Goal: Task Accomplishment & Management: Manage account settings

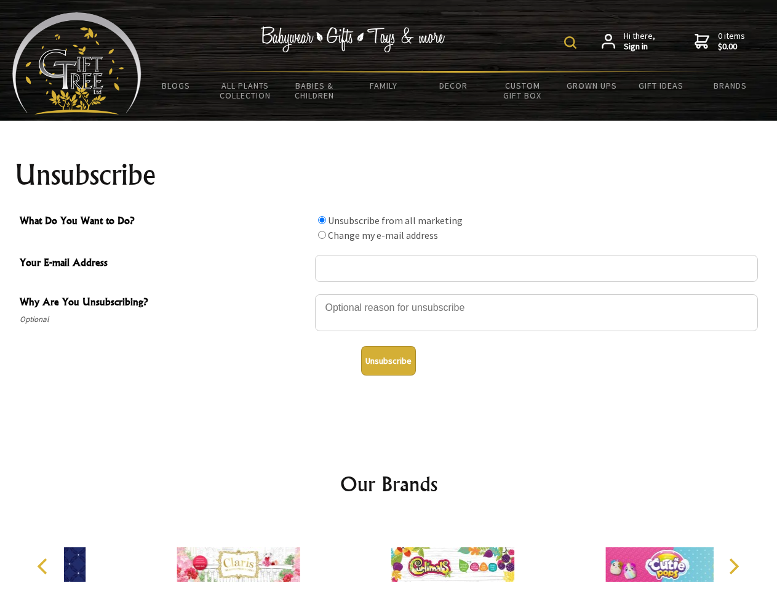
click at [572, 42] on img at bounding box center [570, 42] width 12 height 12
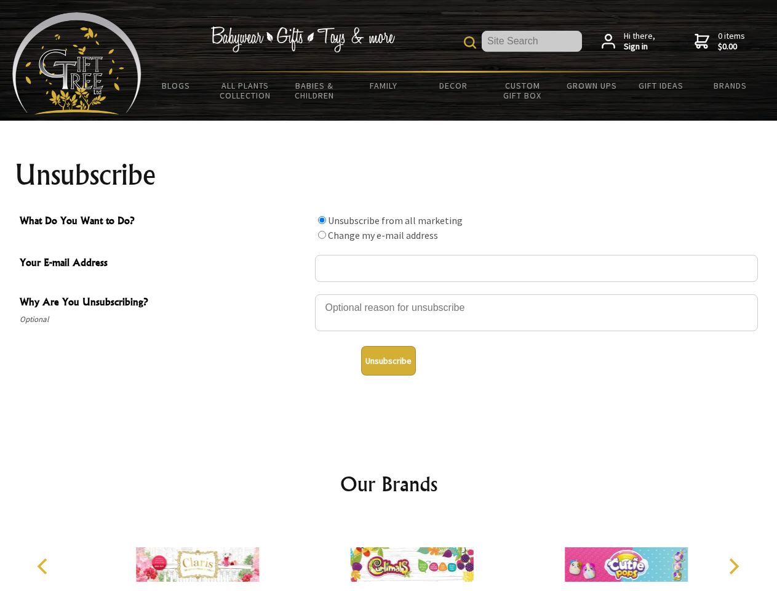
click at [389, 293] on div at bounding box center [536, 314] width 443 height 43
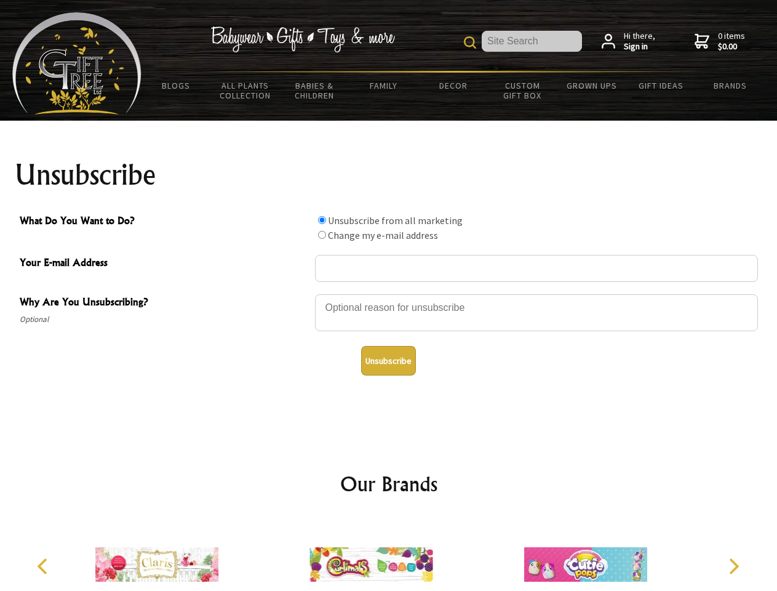
click at [322, 220] on input "What Do You Want to Do?" at bounding box center [322, 220] width 8 height 8
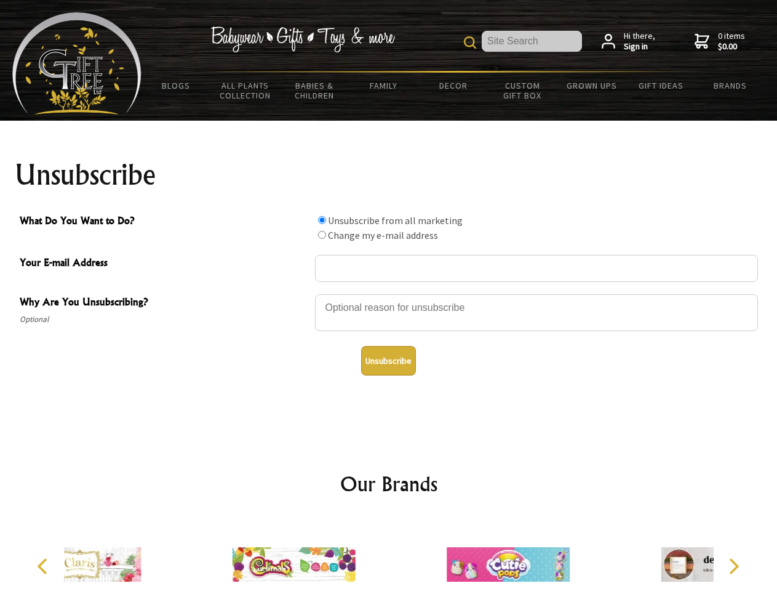
click at [322, 234] on input "What Do You Want to Do?" at bounding box center [322, 235] width 8 height 8
radio input "true"
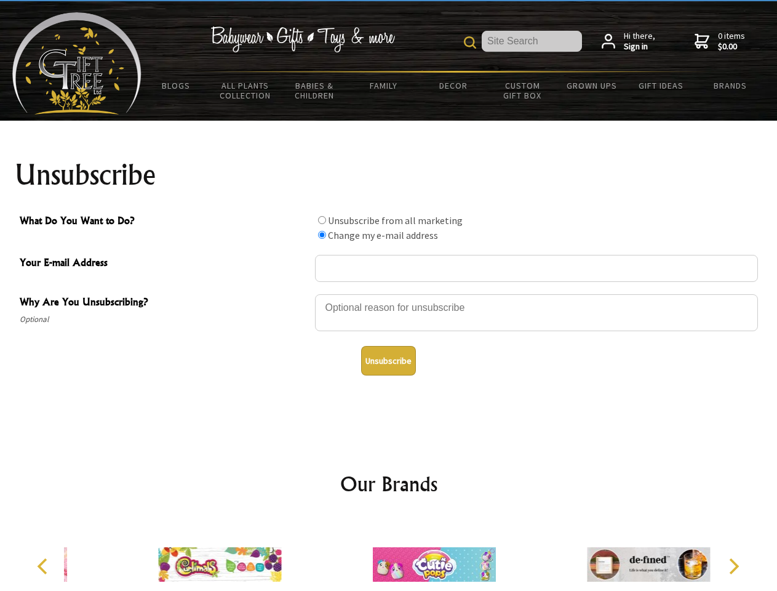
click at [388, 361] on button "Unsubscribe" at bounding box center [388, 361] width 55 height 30
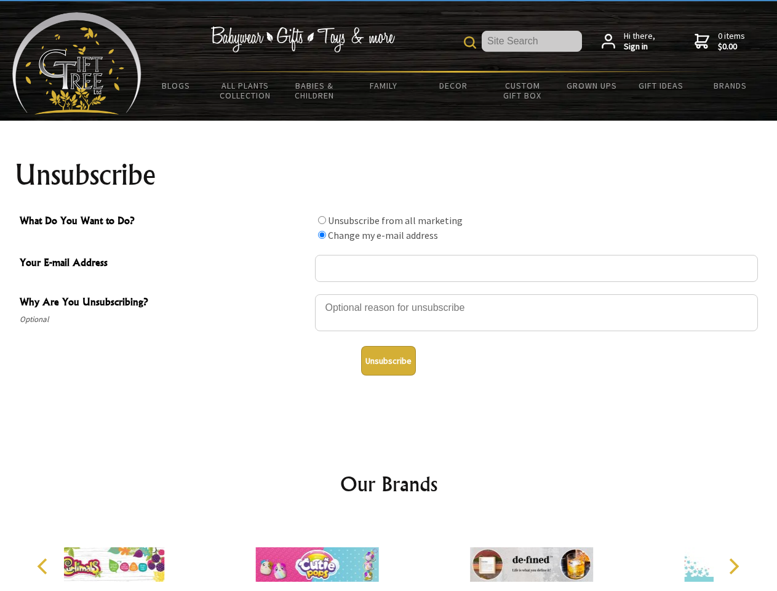
click at [389, 554] on div at bounding box center [317, 566] width 214 height 96
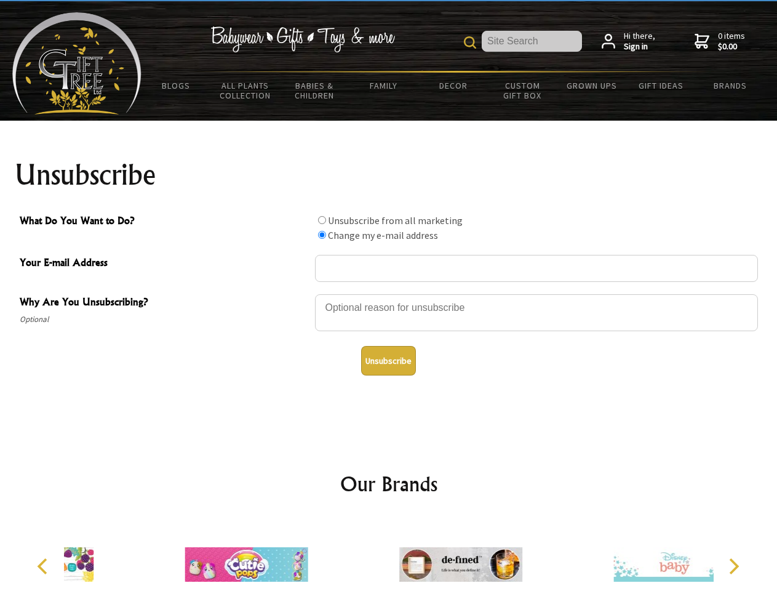
click at [44, 566] on icon "Previous" at bounding box center [44, 566] width 16 height 16
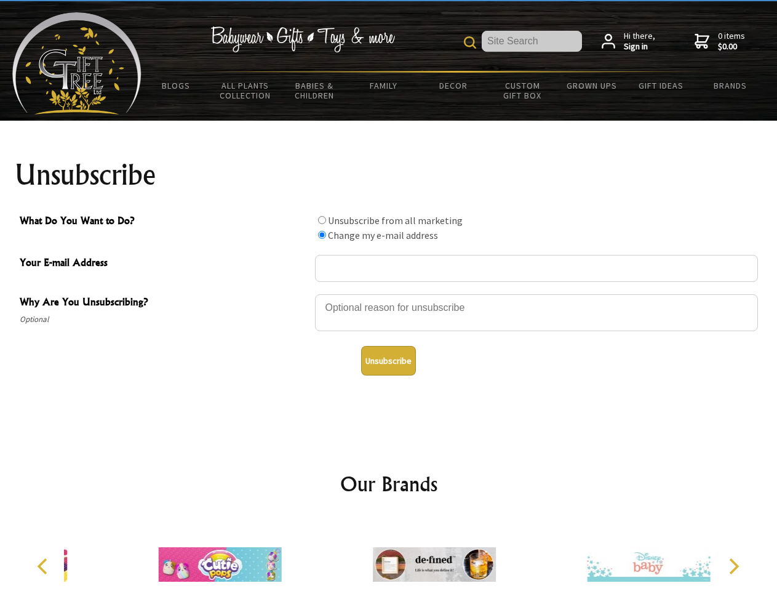
click at [733, 566] on icon "Next" at bounding box center [733, 566] width 16 height 16
